Goal: Transaction & Acquisition: Purchase product/service

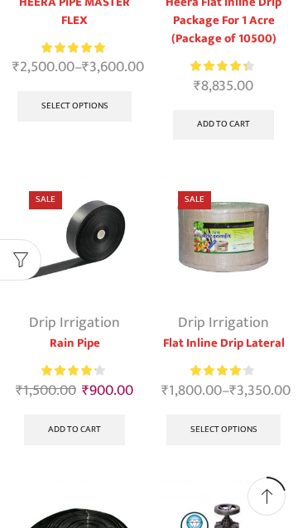
scroll to position [349, 0]
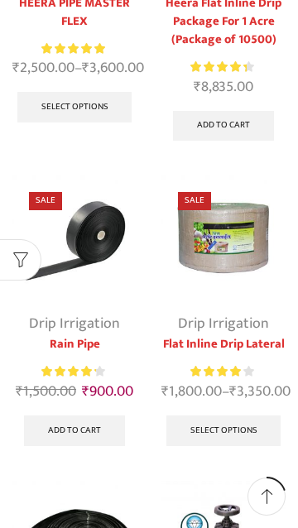
click at [247, 293] on img at bounding box center [223, 237] width 124 height 124
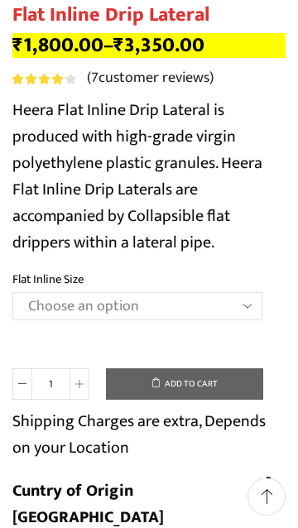
click at [245, 298] on select "Choose an option 12 MM 0.25 Thickness (30 CM) 12 MM 0.25 Thickness (40 CM) 12 M…" at bounding box center [137, 306] width 250 height 28
click at [234, 302] on select "Choose an option 12 MM 0.25 Thickness (30 CM) 12 MM 0.25 Thickness (40 CM) 12 M…" at bounding box center [137, 306] width 250 height 28
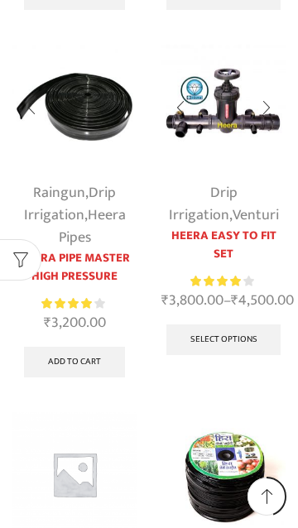
scroll to position [783, 0]
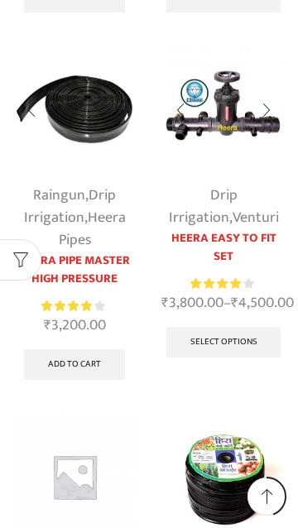
click at [79, 230] on link "Drip Irrigation" at bounding box center [70, 206] width 93 height 47
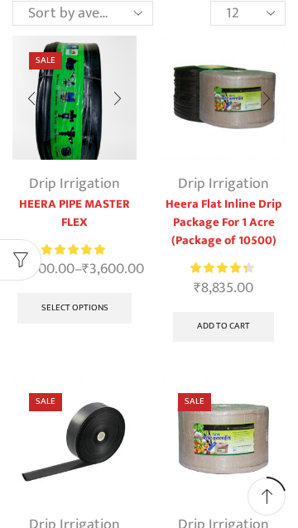
scroll to position [355, 0]
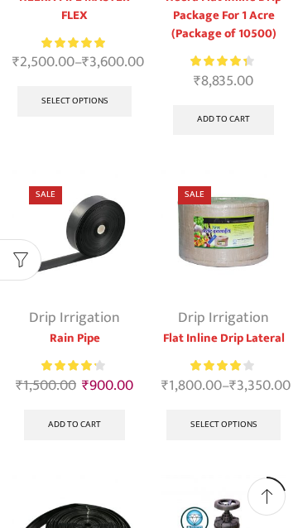
click at [93, 323] on link "Drip Irrigation" at bounding box center [74, 317] width 91 height 25
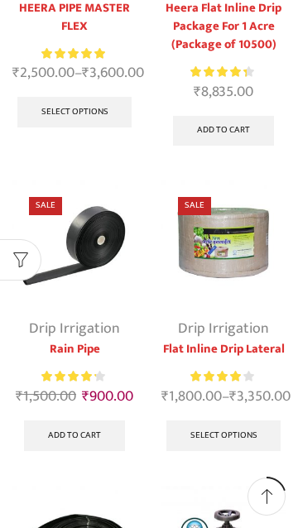
scroll to position [351, 0]
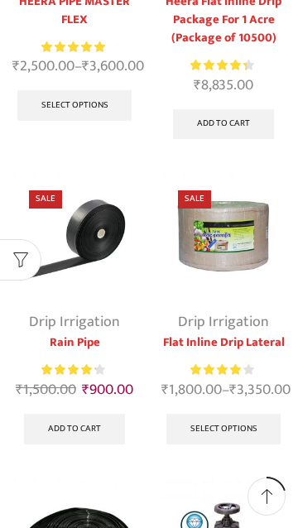
click at [87, 375] on span "Rated 4.13 out of 5" at bounding box center [68, 370] width 55 height 17
click at [81, 342] on link "Rain Pipe" at bounding box center [74, 343] width 124 height 18
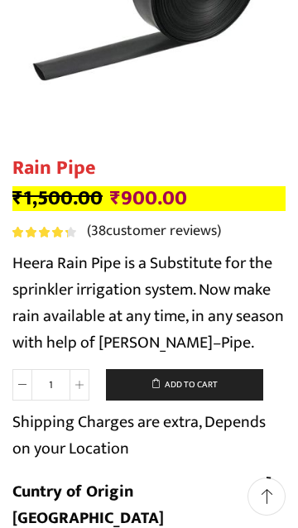
scroll to position [896, 0]
